Goal: Navigation & Orientation: Find specific page/section

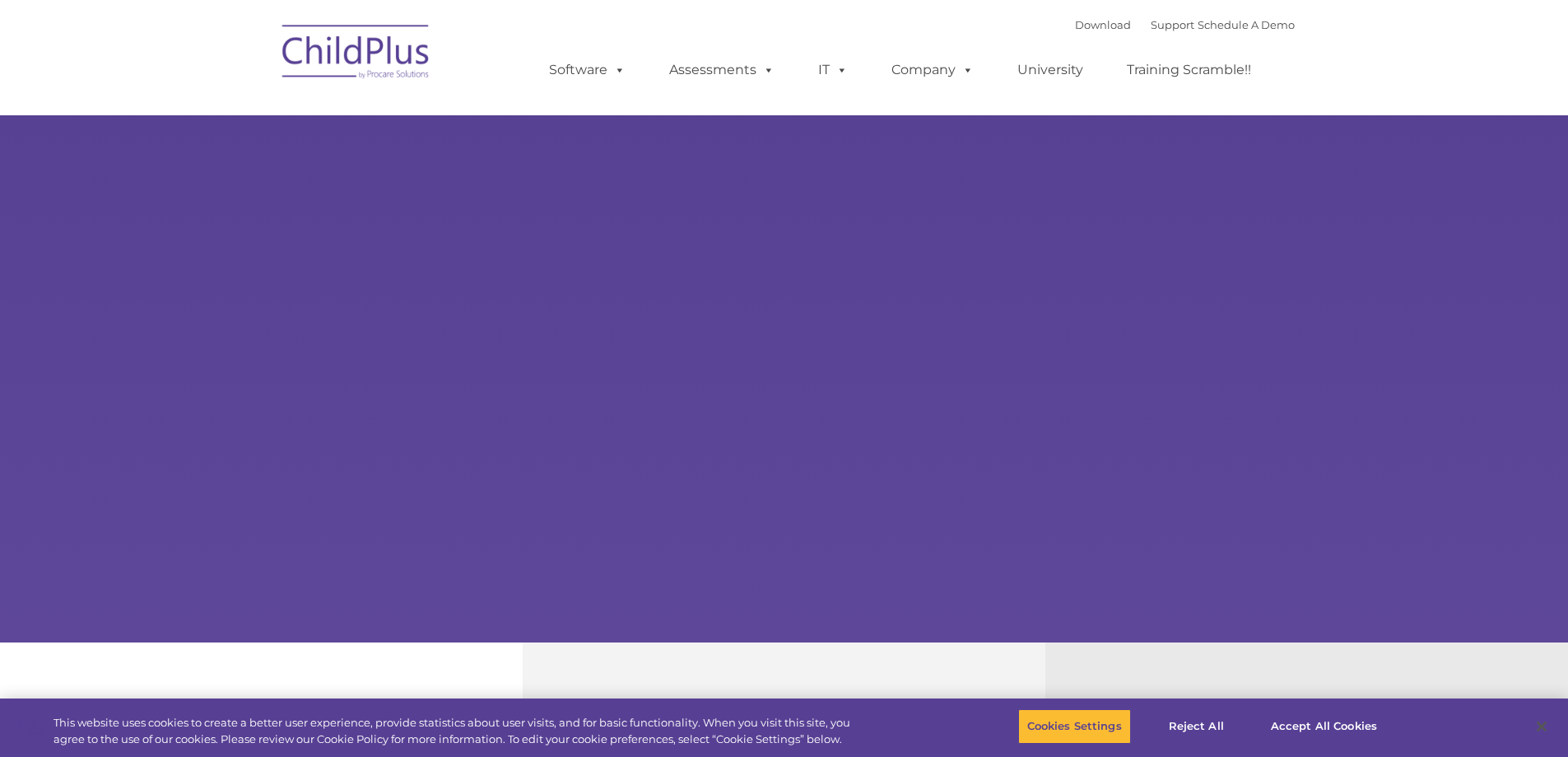
select select "MEDIUM"
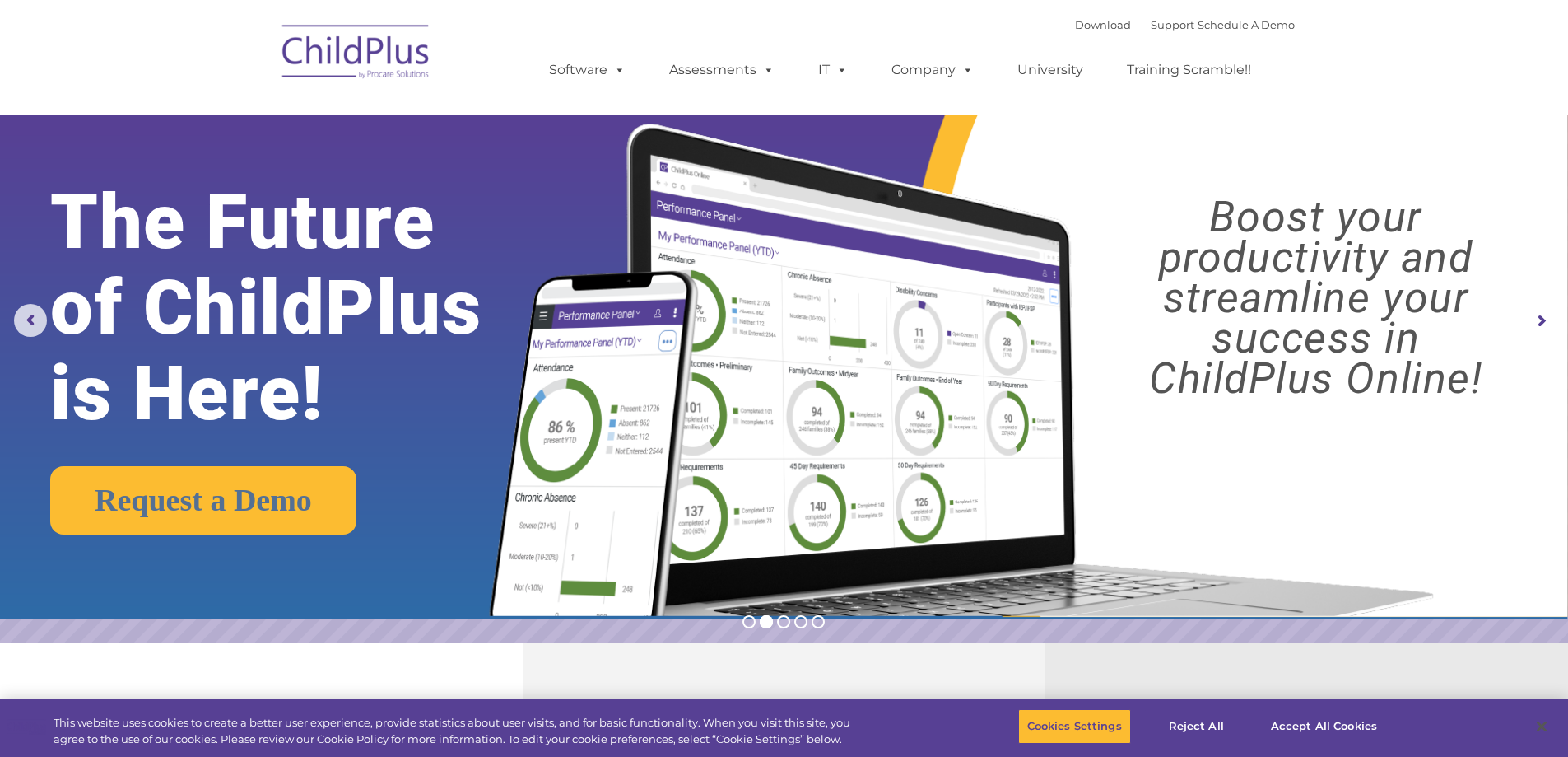
click at [407, 50] on img at bounding box center [356, 55] width 165 height 82
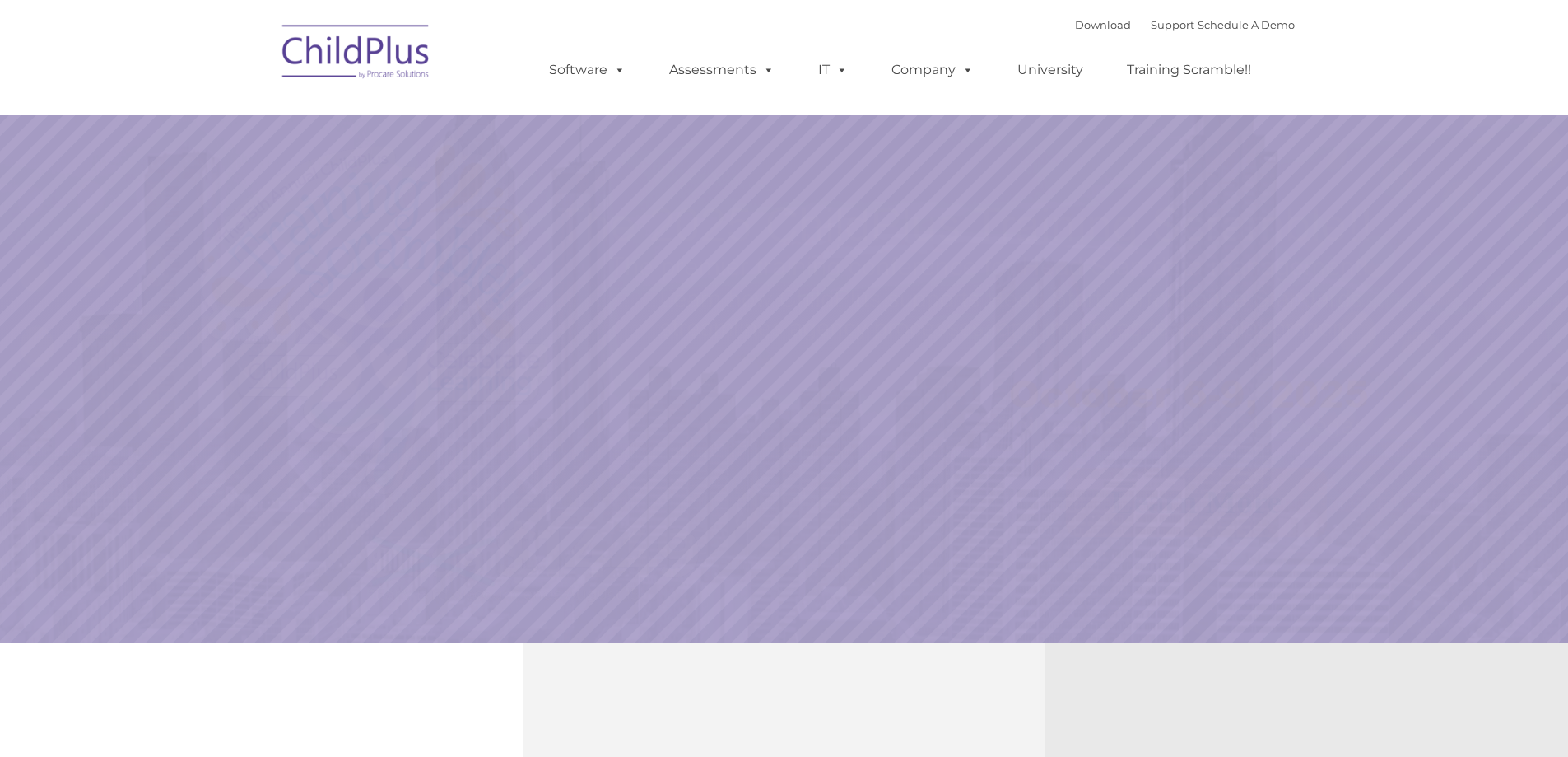
select select "MEDIUM"
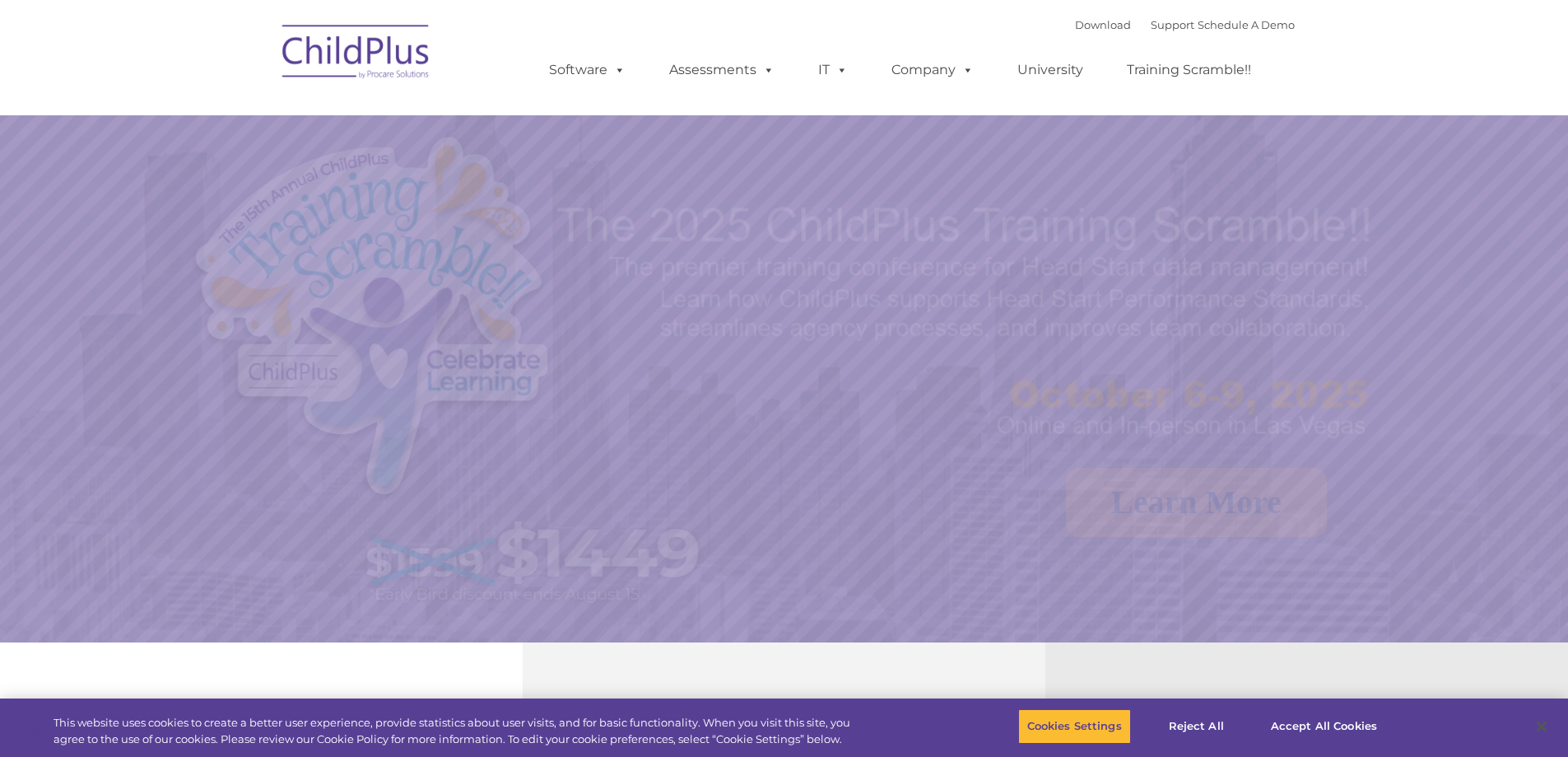
select select "MEDIUM"
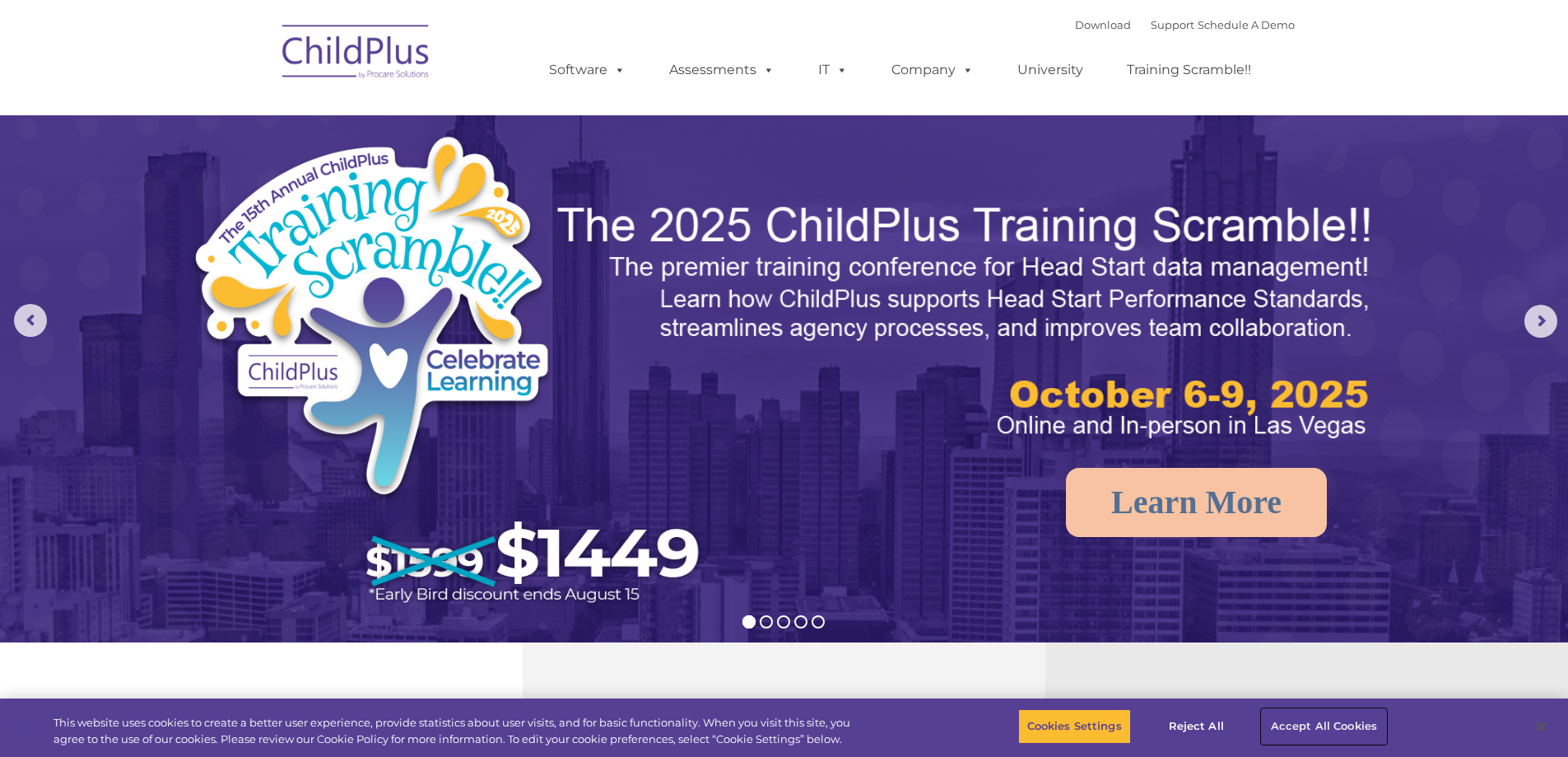
click at [1337, 724] on button "Accept All Cookies" at bounding box center [1325, 726] width 125 height 34
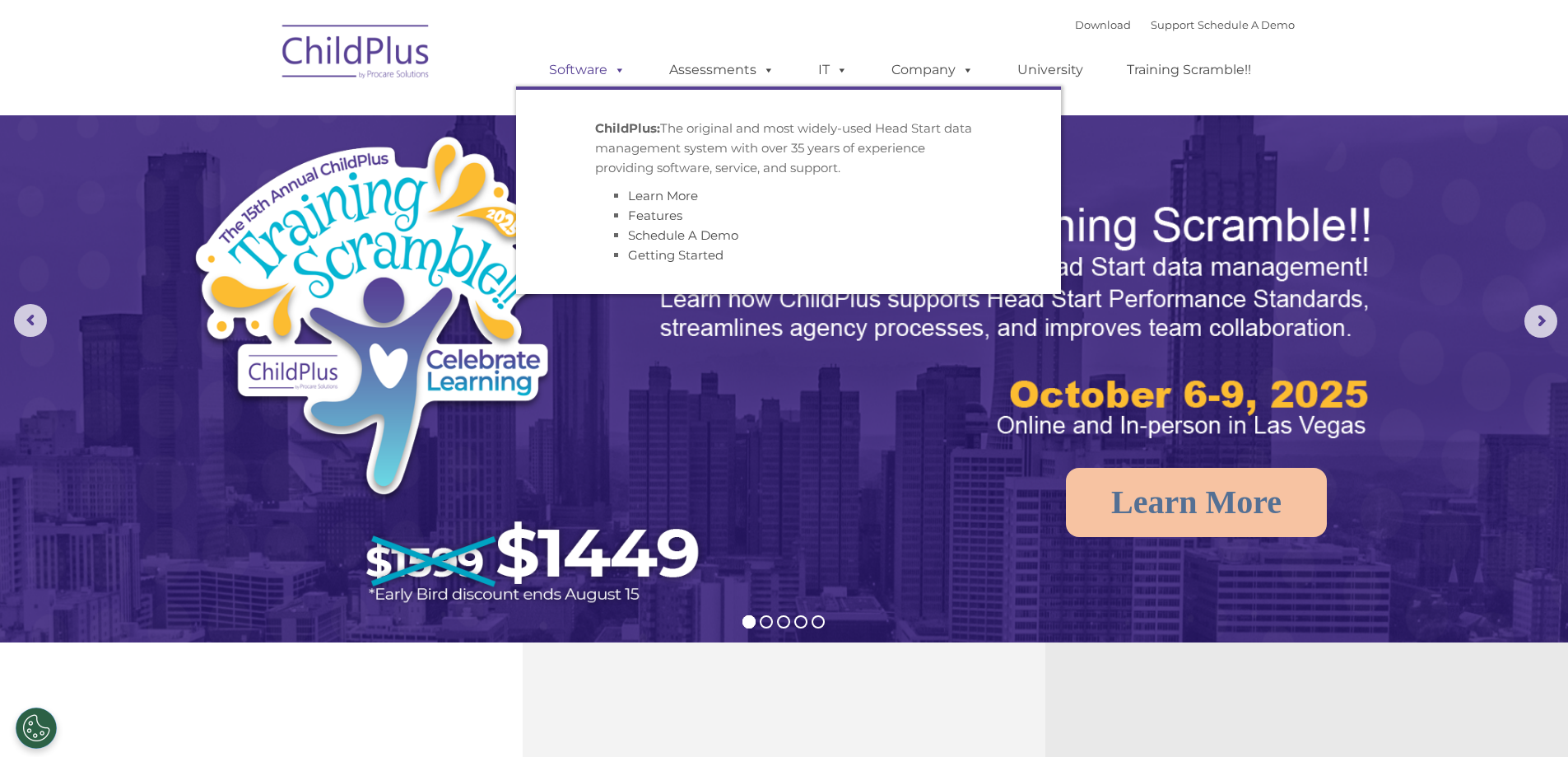
click at [606, 66] on link "Software" at bounding box center [587, 70] width 109 height 33
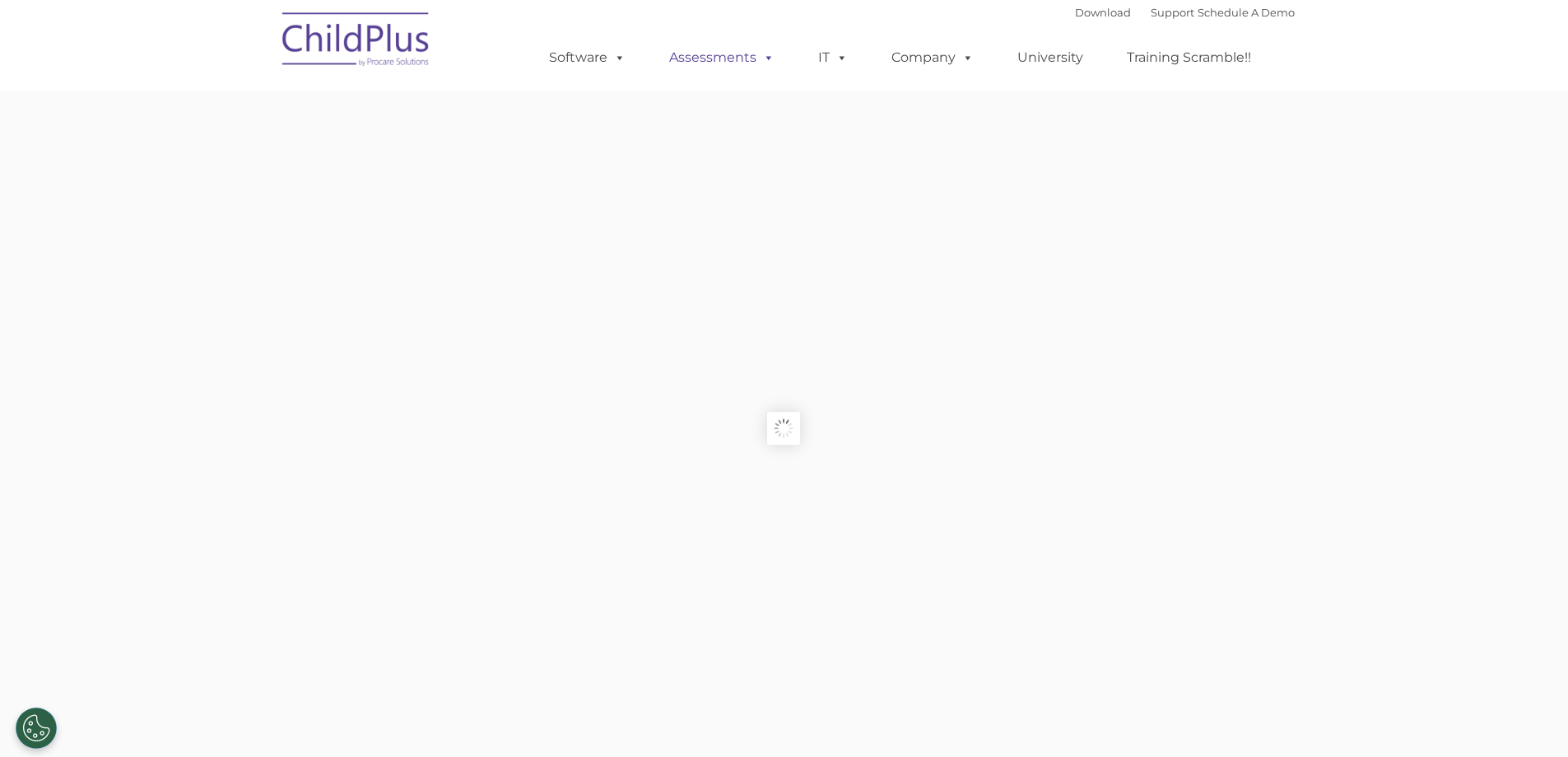
type input ""
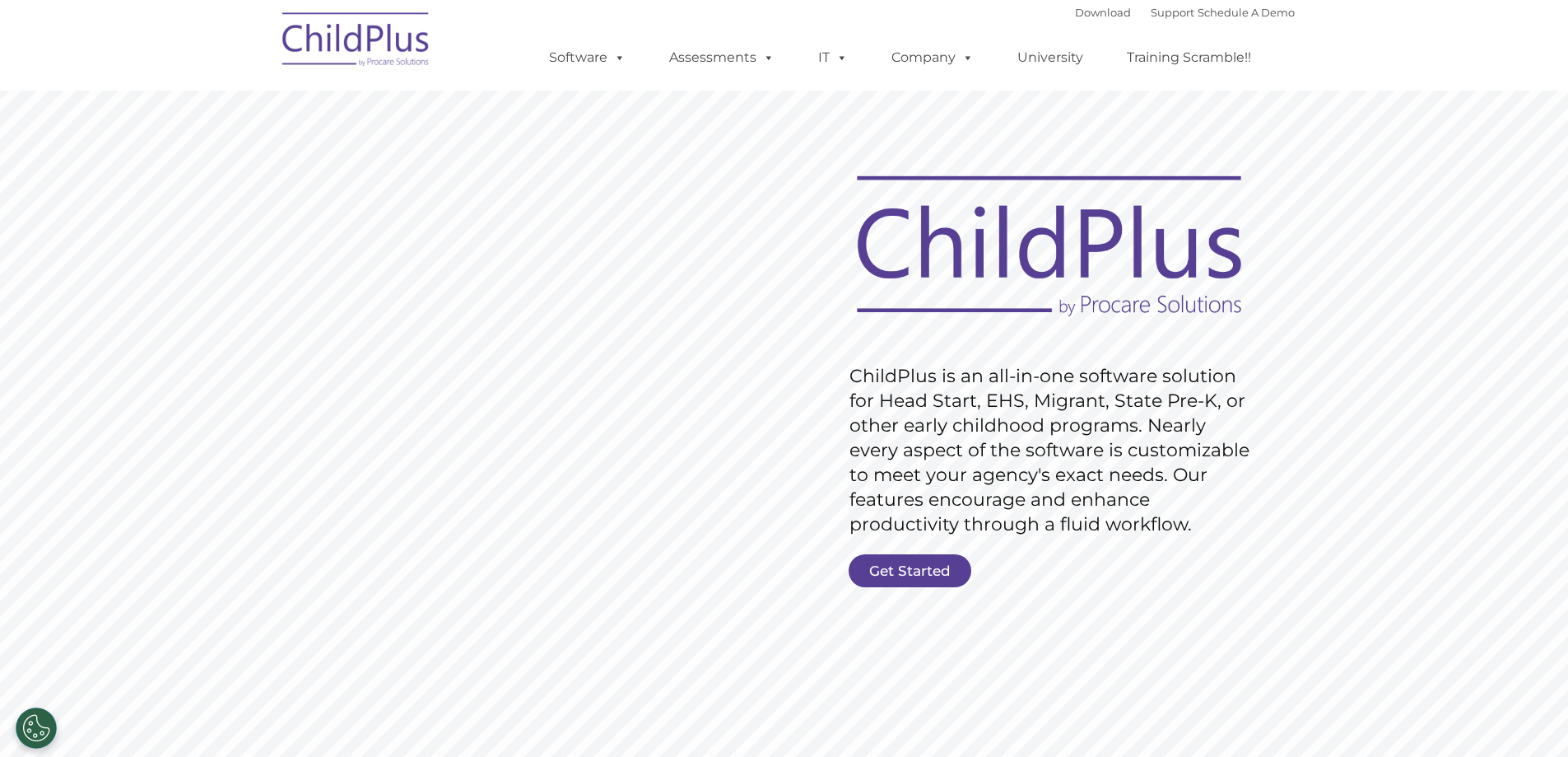
click at [384, 38] on img at bounding box center [356, 42] width 165 height 82
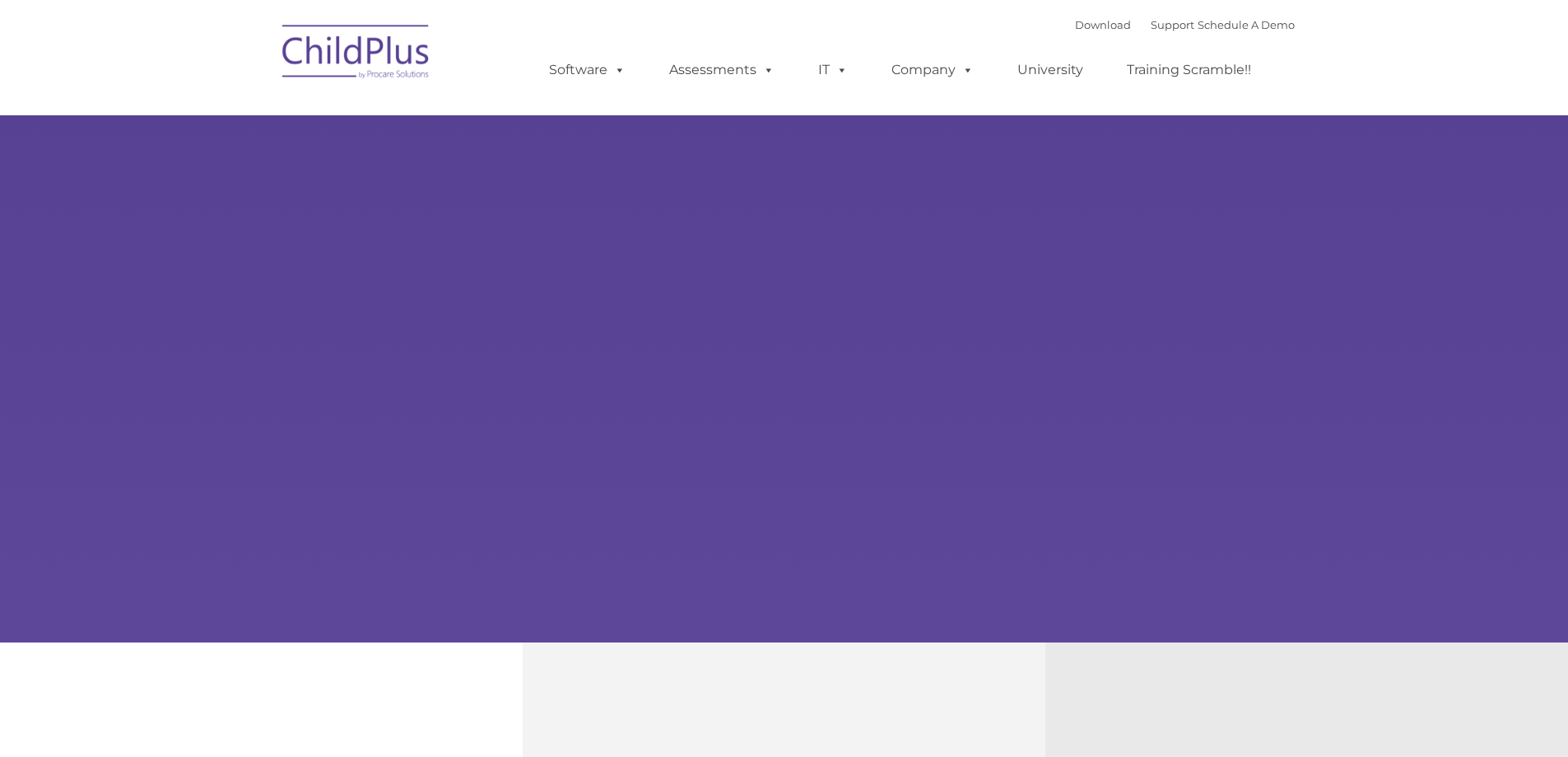
type input ""
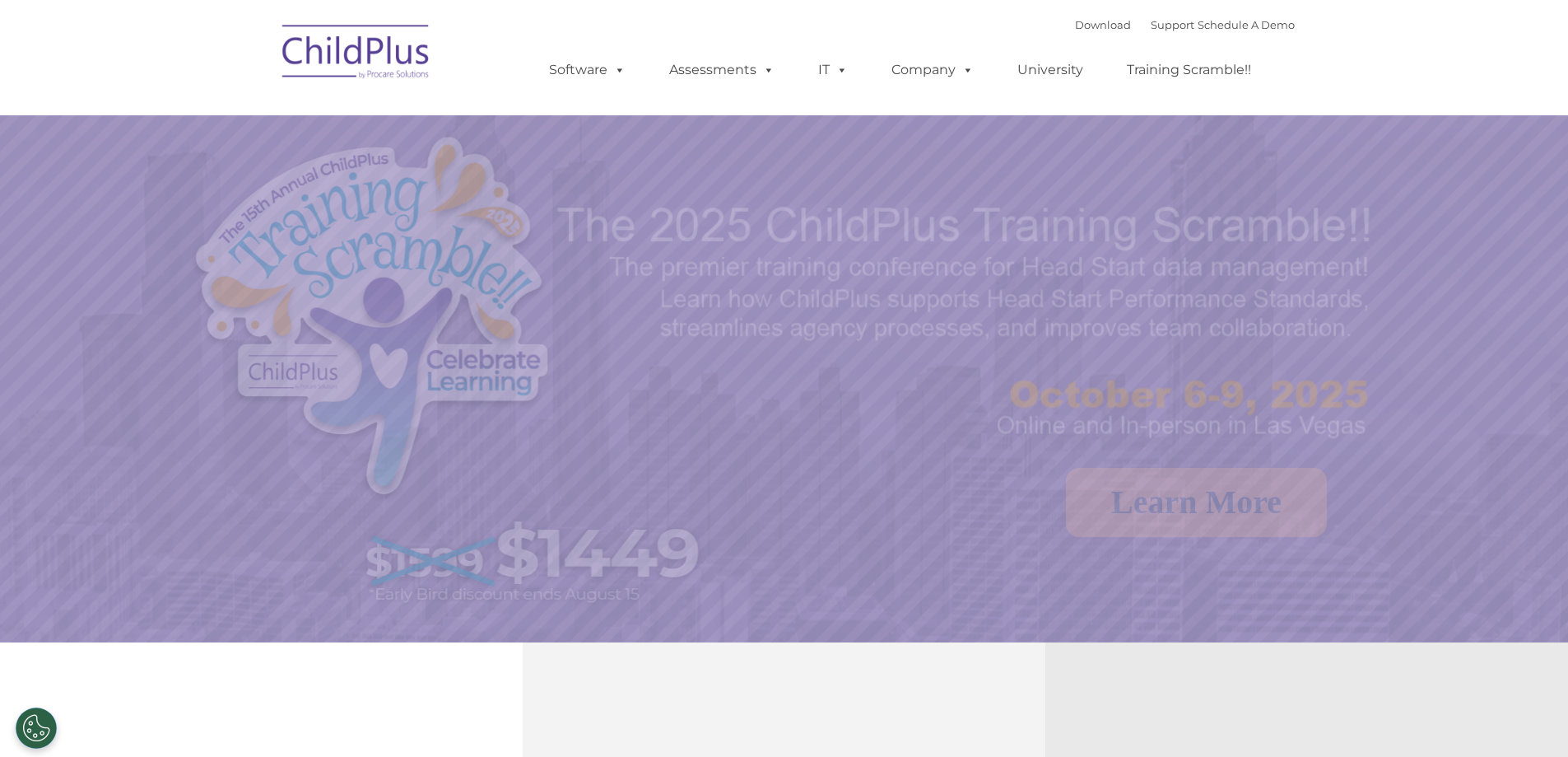
select select "MEDIUM"
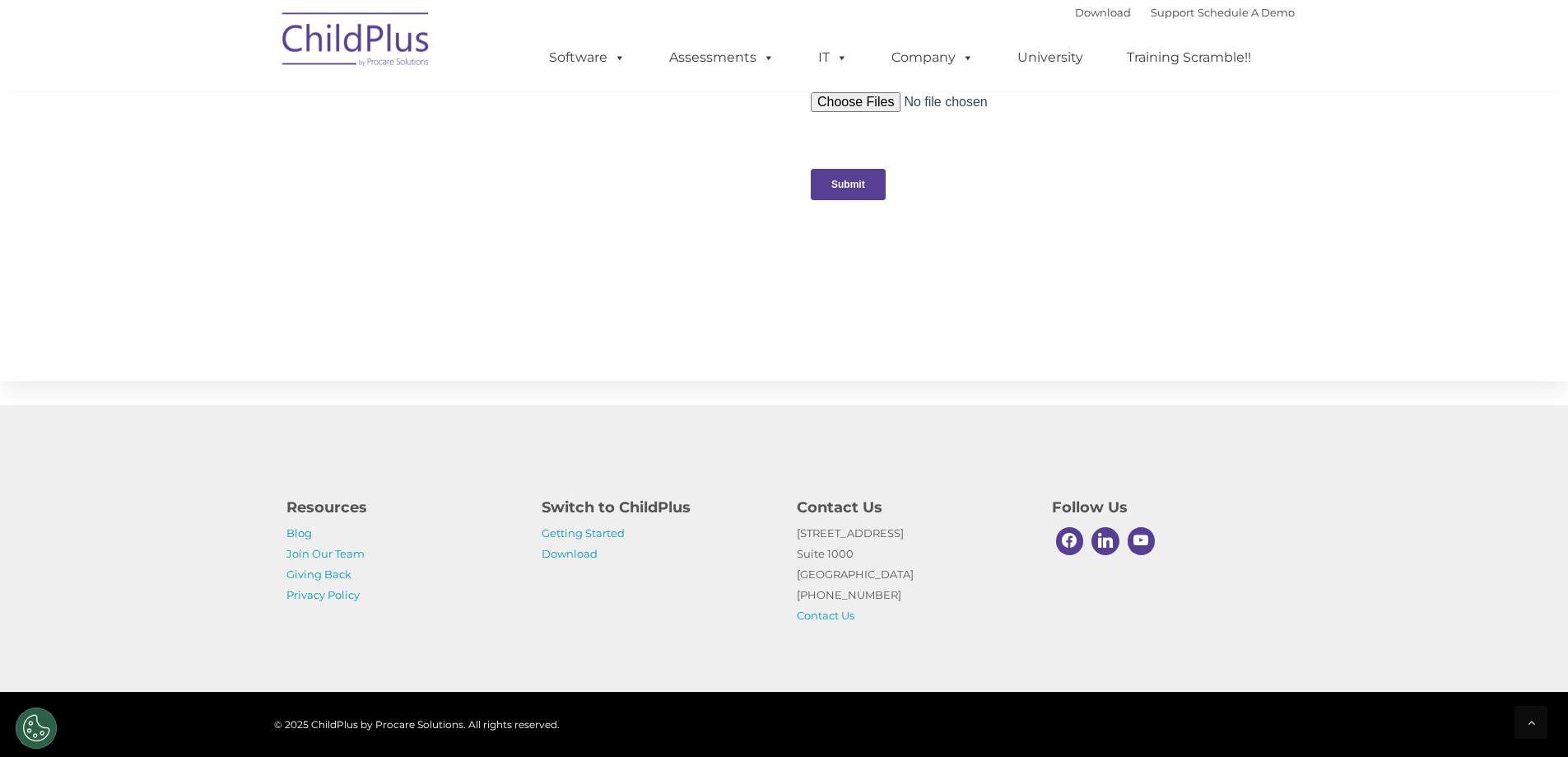
scroll to position [1634, 0]
